Goal: Communication & Community: Answer question/provide support

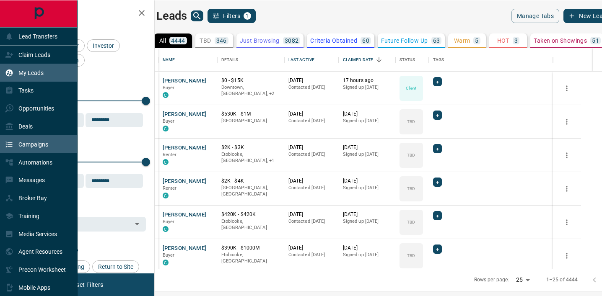
scroll to position [221, 443]
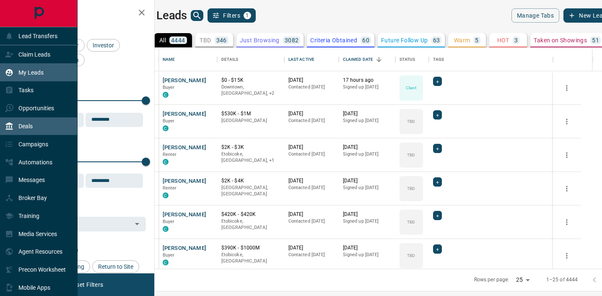
click at [15, 127] on div "Deals" at bounding box center [19, 126] width 28 height 14
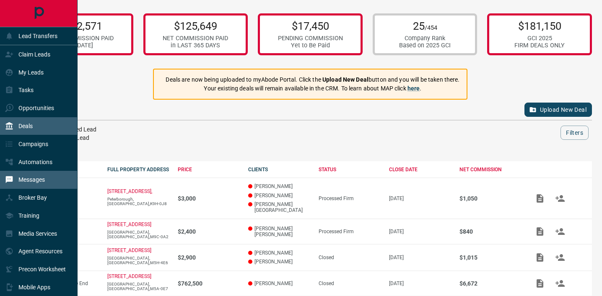
click at [47, 183] on div "Messages" at bounding box center [39, 180] width 78 height 18
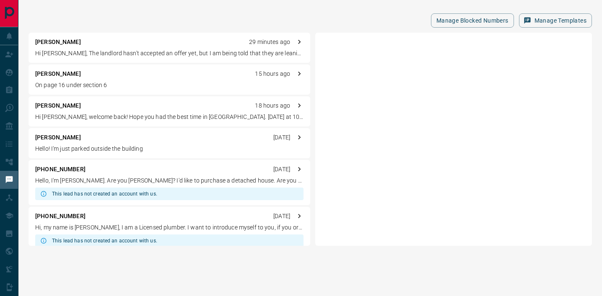
click at [128, 82] on p "On page 16 under section 6" at bounding box center [169, 85] width 268 height 9
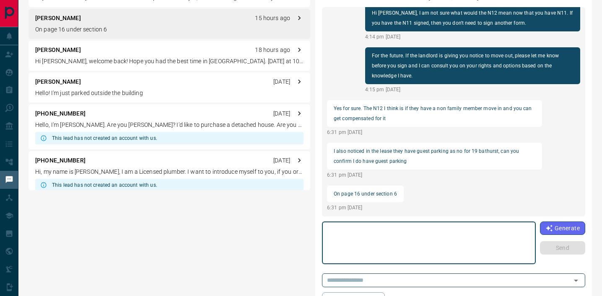
scroll to position [55, 0]
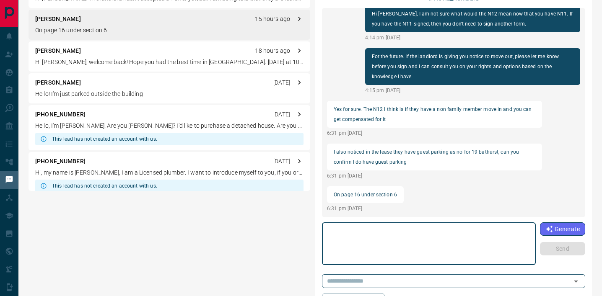
click at [380, 245] on textarea at bounding box center [429, 244] width 202 height 36
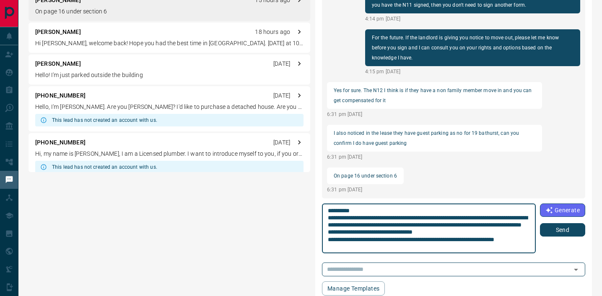
scroll to position [8, 0]
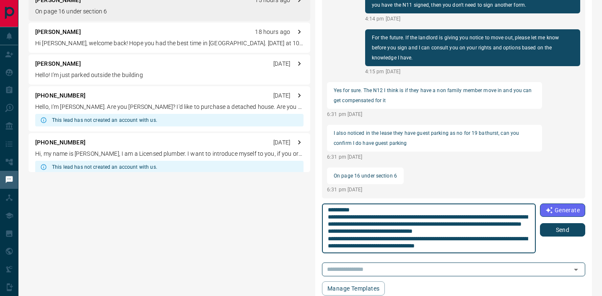
click at [408, 245] on textarea "**********" at bounding box center [428, 228] width 201 height 43
click at [413, 248] on textarea "**********" at bounding box center [428, 228] width 201 height 43
click at [411, 224] on textarea "**********" at bounding box center [428, 228] width 201 height 43
type textarea "**********"
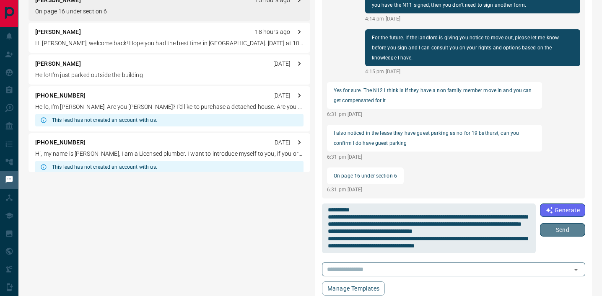
click at [550, 227] on button "Send" at bounding box center [562, 229] width 45 height 13
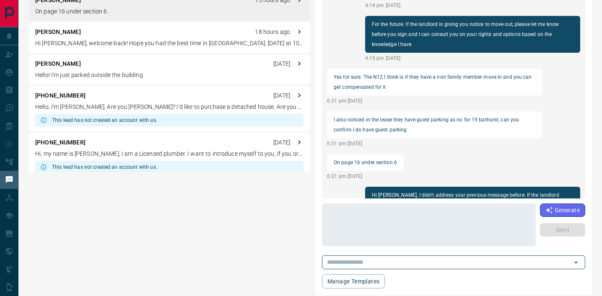
scroll to position [0, 0]
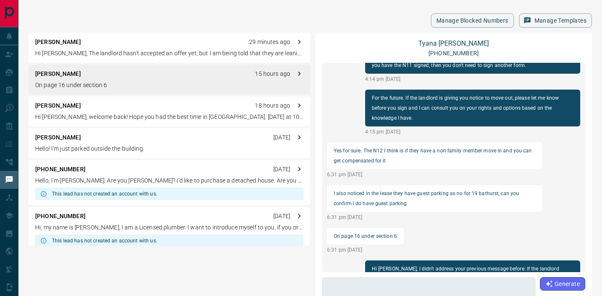
click at [122, 104] on div "[PERSON_NAME] 18 hours ago" at bounding box center [169, 105] width 268 height 9
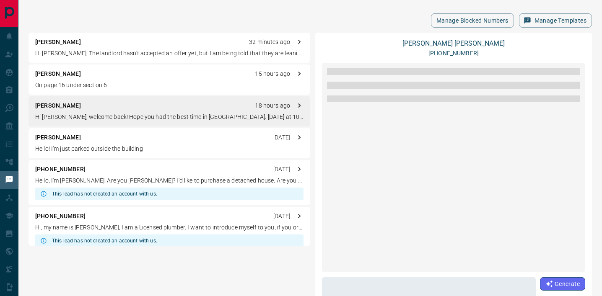
scroll to position [1328, 0]
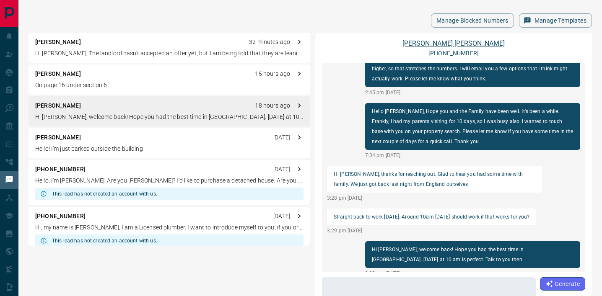
click at [453, 45] on link "[PERSON_NAME]" at bounding box center [453, 43] width 102 height 8
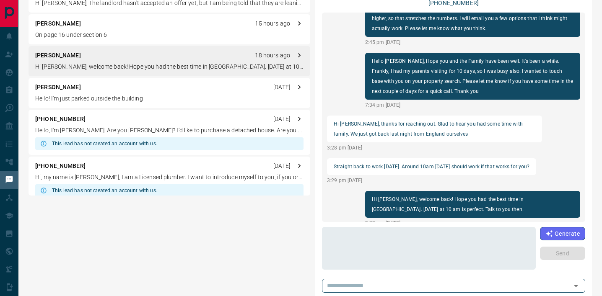
scroll to position [0, 0]
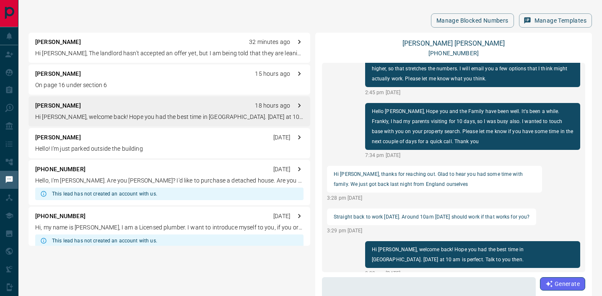
click at [214, 41] on div "[PERSON_NAME] 32 minutes ago" at bounding box center [169, 42] width 268 height 9
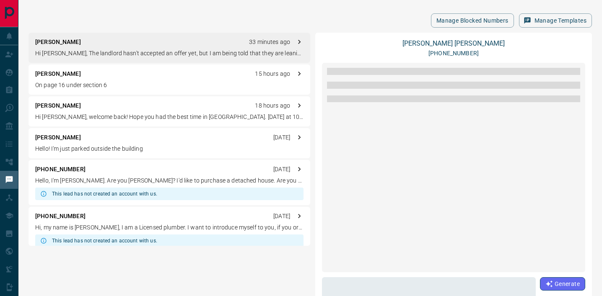
click at [411, 222] on div at bounding box center [453, 167] width 263 height 209
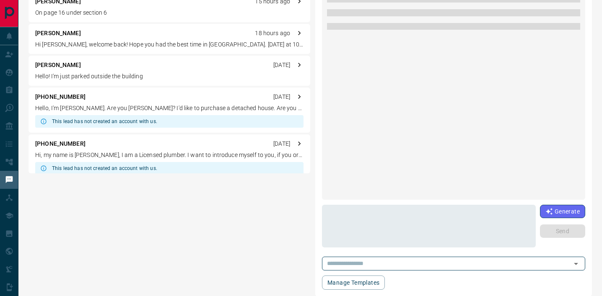
scroll to position [896, 0]
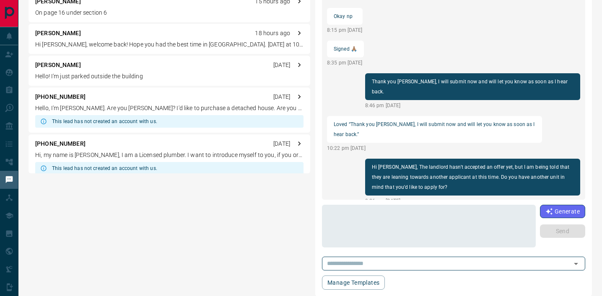
click at [382, 174] on p "Hi [PERSON_NAME], The landlord hasn't accepted an offer yet, but I am being tol…" at bounding box center [473, 177] width 202 height 30
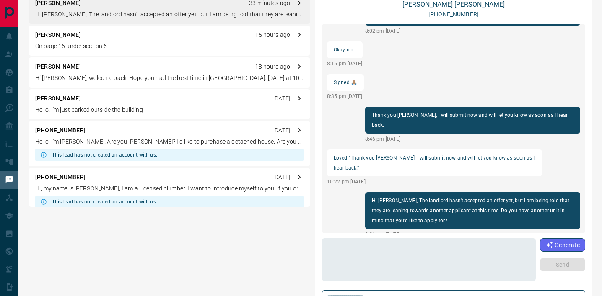
scroll to position [0, 0]
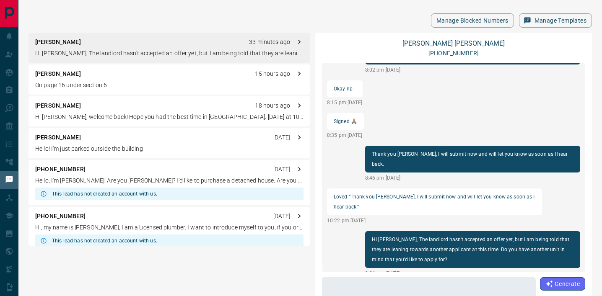
click at [206, 84] on p "On page 16 under section 6" at bounding box center [169, 85] width 268 height 9
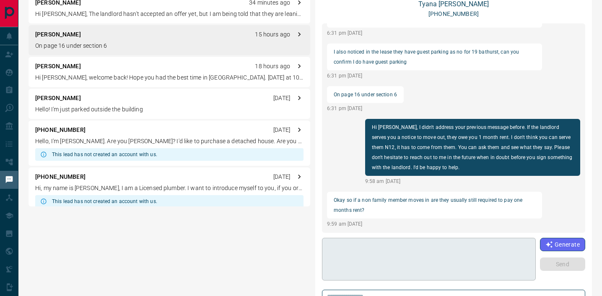
scroll to position [40, 0]
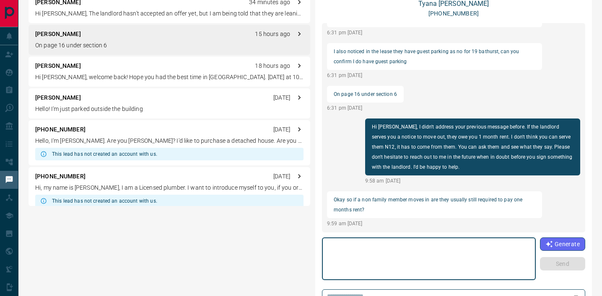
click at [400, 254] on textarea at bounding box center [428, 259] width 201 height 36
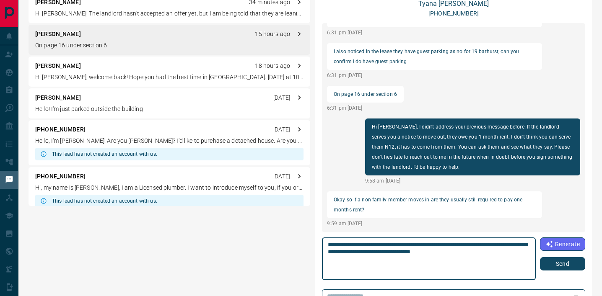
type textarea "**********"
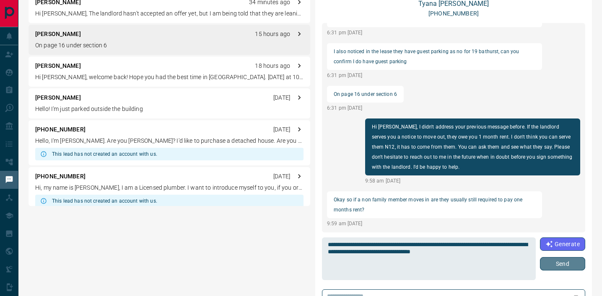
click at [572, 263] on button "Send" at bounding box center [562, 263] width 45 height 13
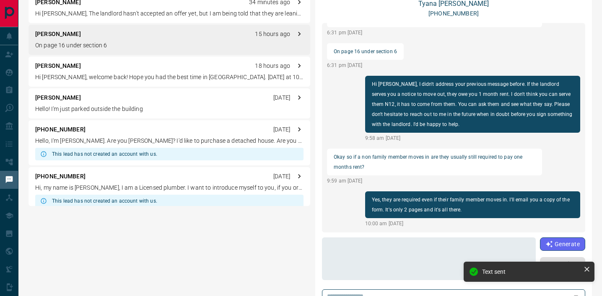
scroll to position [0, 0]
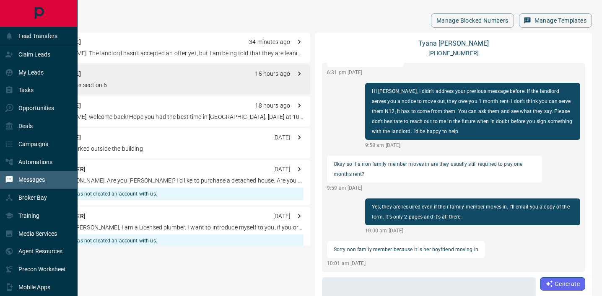
click at [42, 11] on icon "Main Page" at bounding box center [38, 13] width 9 height 12
